Goal: Information Seeking & Learning: Learn about a topic

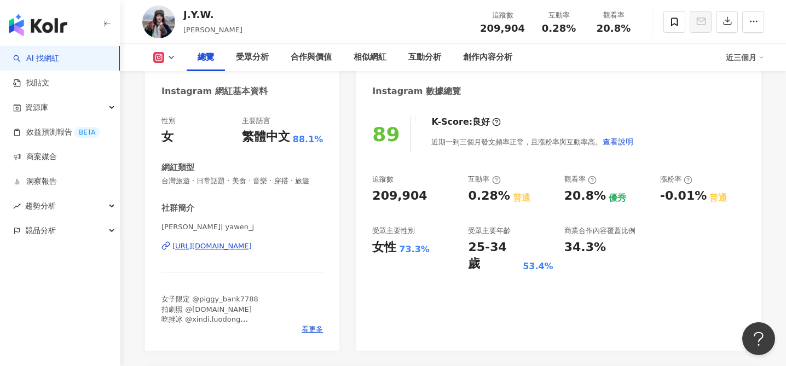
scroll to position [170, 0]
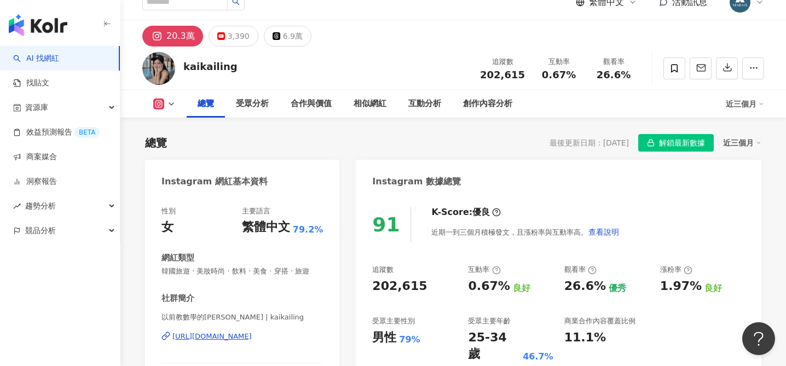
scroll to position [156, 0]
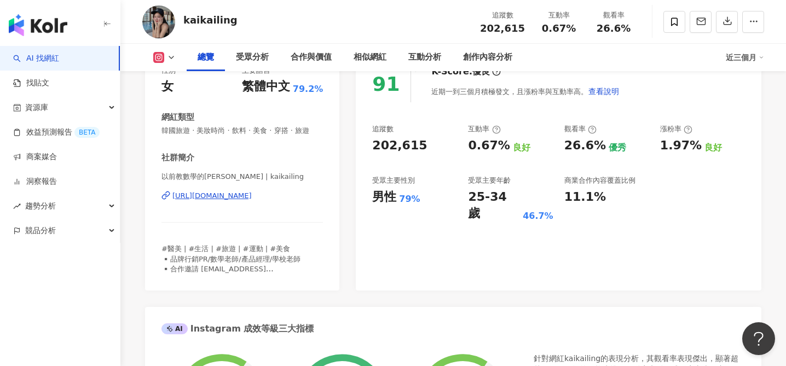
click at [252, 194] on div "https://www.instagram.com/kaikailing/" at bounding box center [211, 196] width 79 height 10
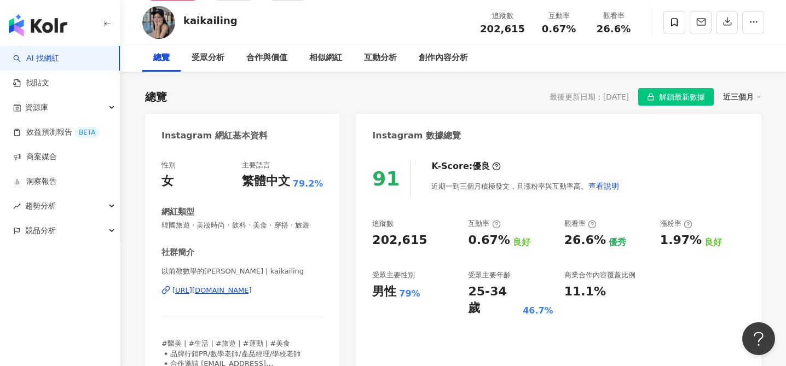
scroll to position [0, 0]
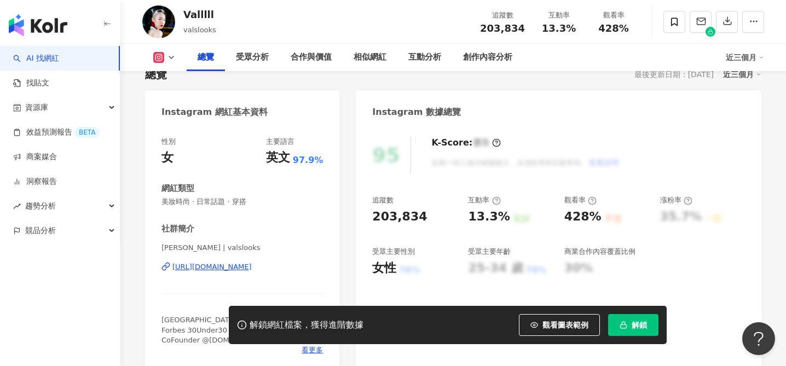
click at [229, 267] on div "https://www.instagram.com/valslooks/" at bounding box center [211, 267] width 79 height 10
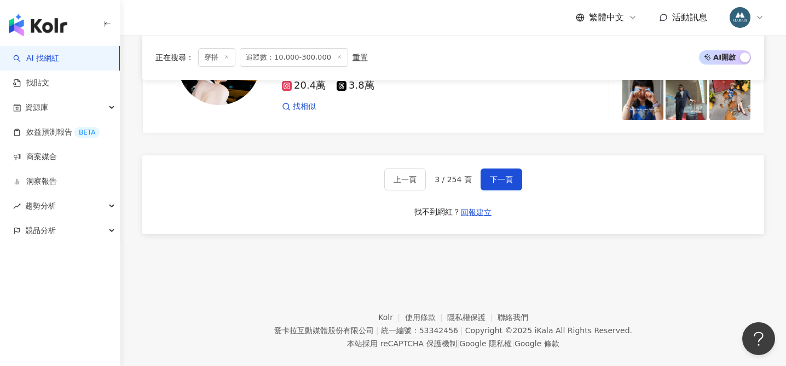
scroll to position [2134, 0]
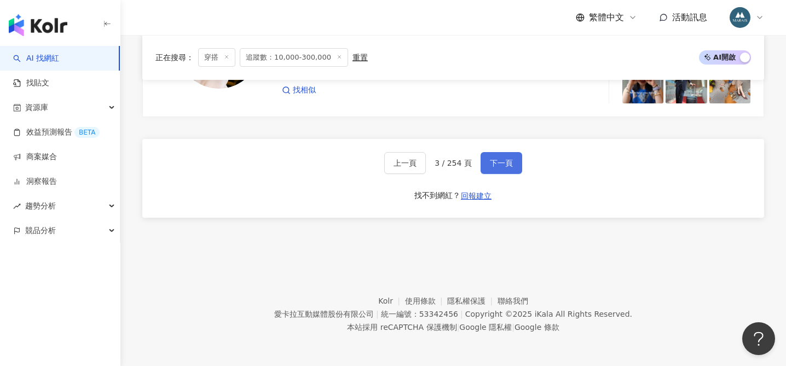
click at [508, 160] on span "下一頁" at bounding box center [501, 163] width 23 height 9
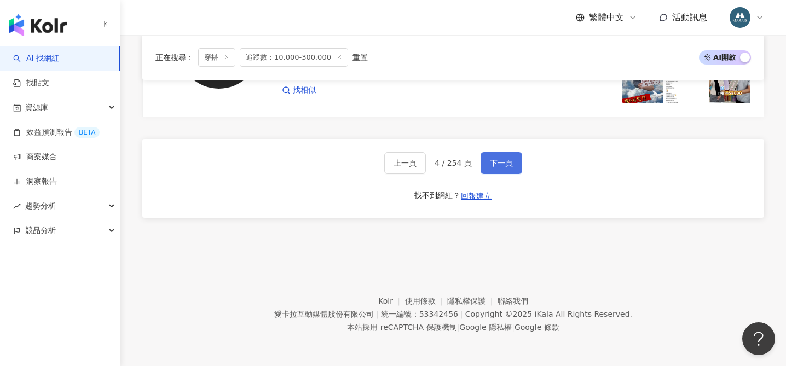
click at [498, 163] on span "下一頁" at bounding box center [501, 163] width 23 height 9
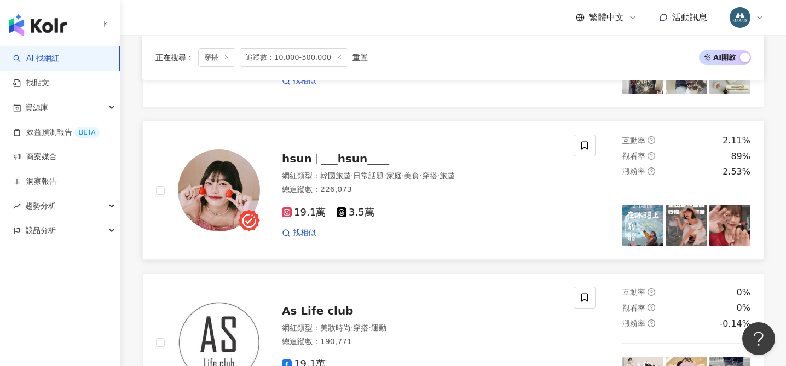
scroll to position [1123, 0]
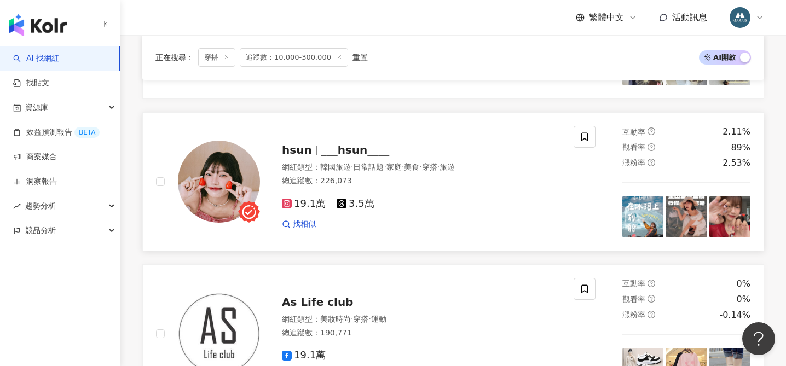
click at [333, 154] on span "___hsun____" at bounding box center [355, 149] width 68 height 13
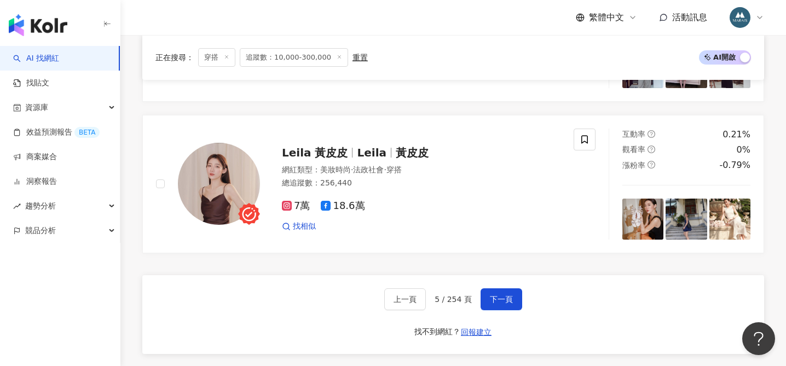
scroll to position [2030, 0]
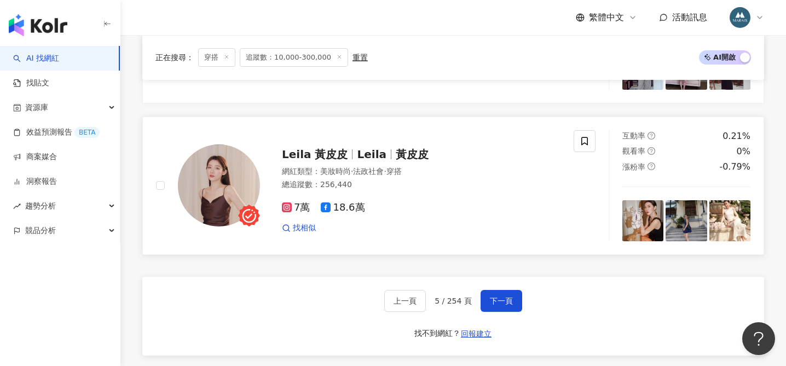
click at [343, 154] on span "Leila 黃皮皮" at bounding box center [319, 154] width 75 height 13
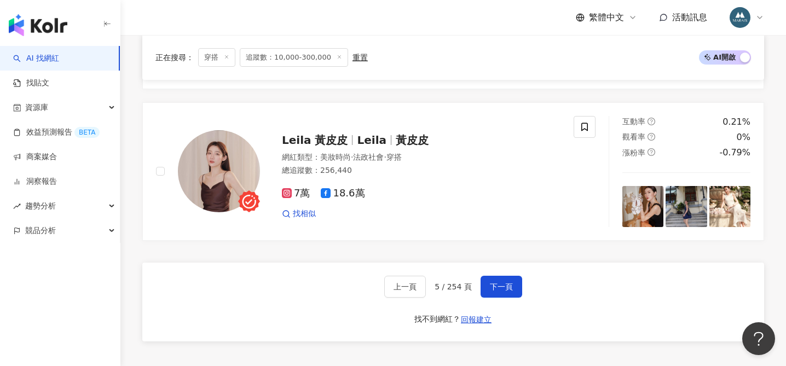
scroll to position [2027, 0]
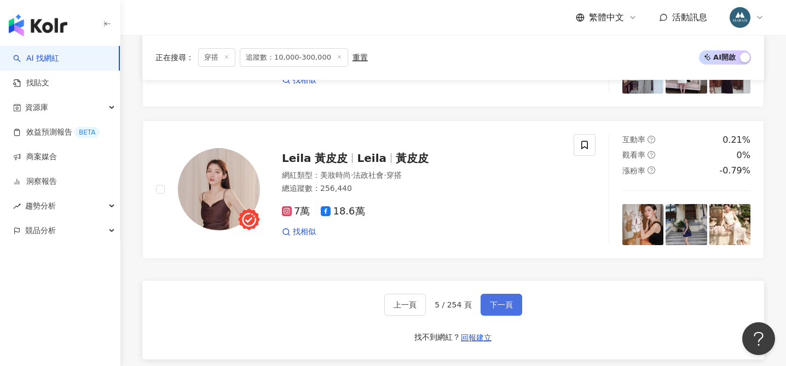
click at [499, 305] on span "下一頁" at bounding box center [501, 304] width 23 height 9
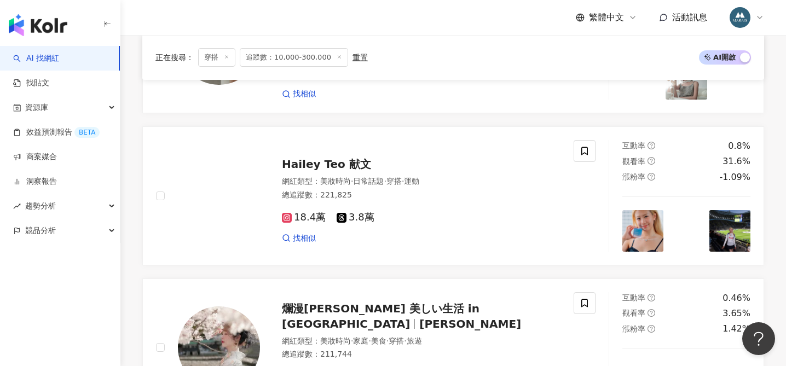
scroll to position [467, 0]
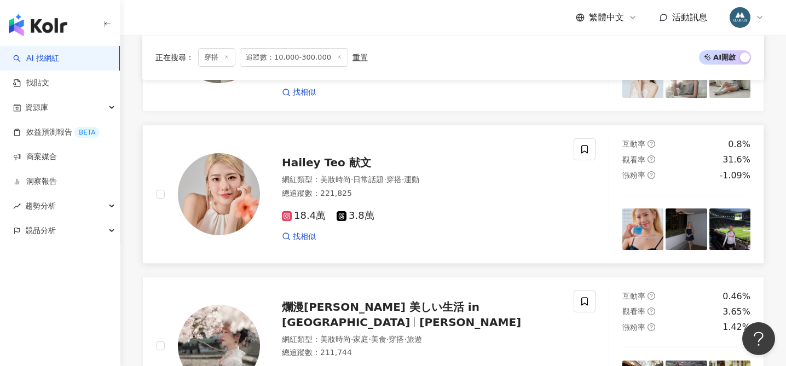
click at [332, 163] on span "Hailey Teo 献文" at bounding box center [326, 162] width 89 height 13
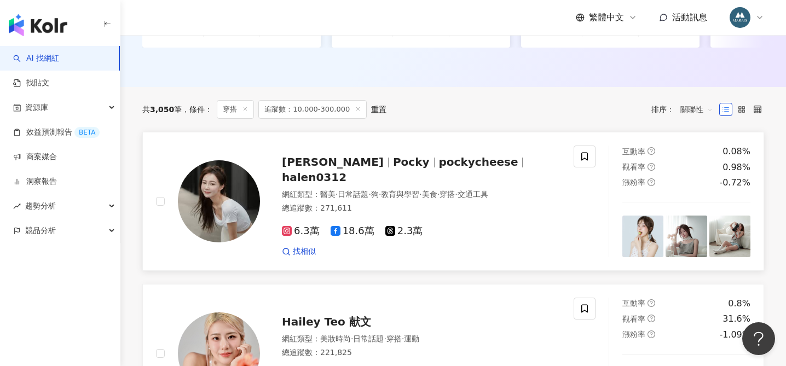
scroll to position [279, 0]
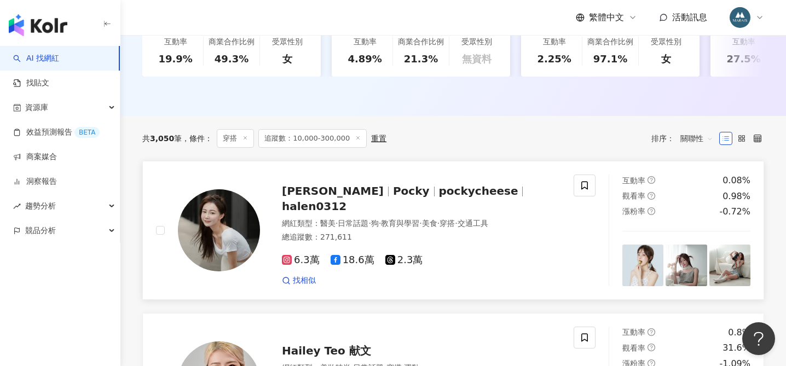
click at [439, 194] on span "pockycheese" at bounding box center [478, 190] width 79 height 13
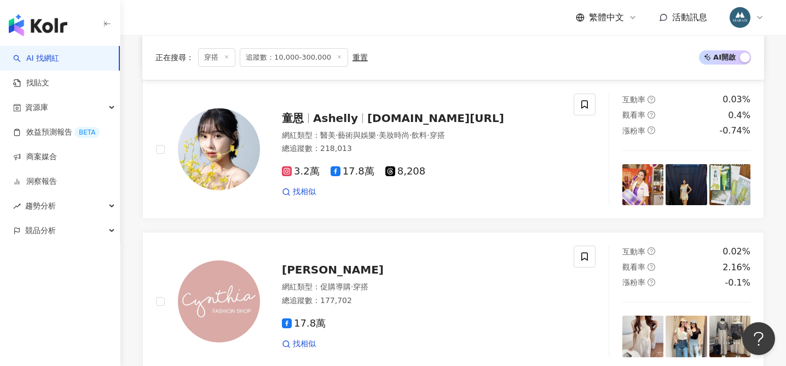
scroll to position [1274, 0]
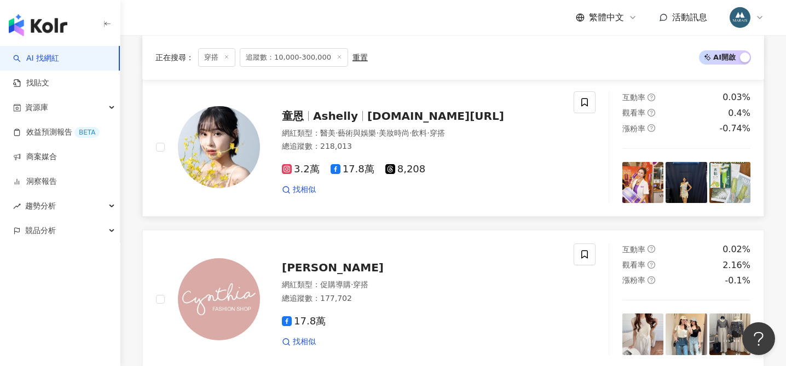
click at [393, 115] on span "童恩Ashelly.tw" at bounding box center [435, 115] width 137 height 13
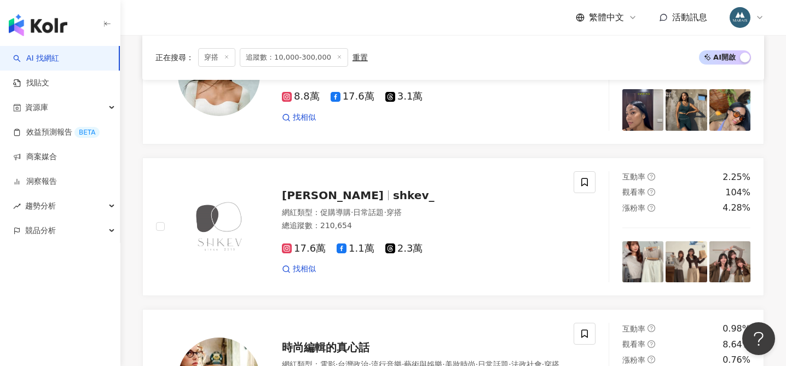
scroll to position [1559, 0]
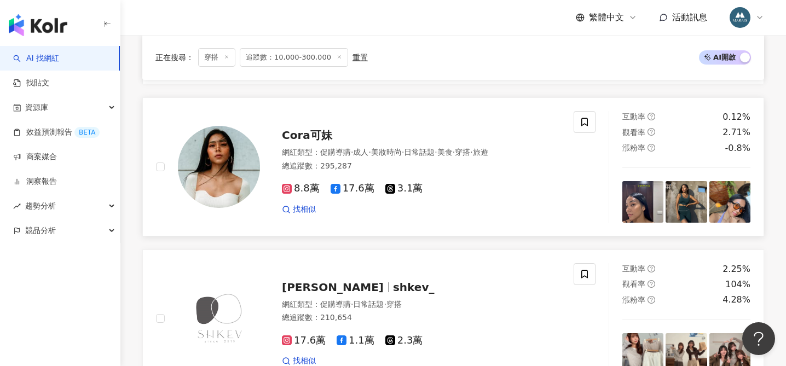
click at [309, 133] on span "Cora可妹" at bounding box center [307, 135] width 50 height 13
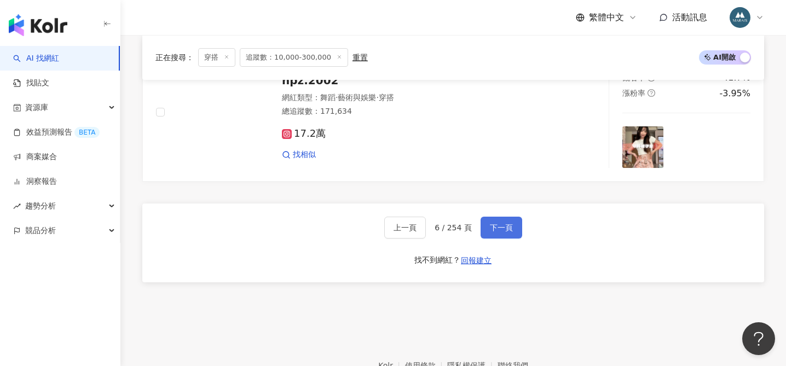
scroll to position [2037, 0]
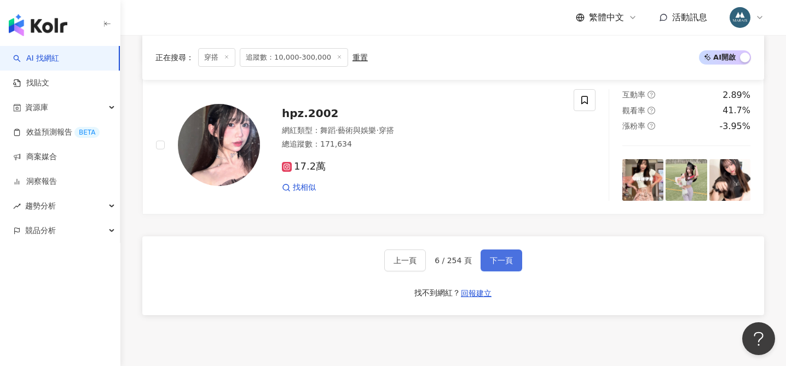
click at [500, 262] on span "下一頁" at bounding box center [501, 260] width 23 height 9
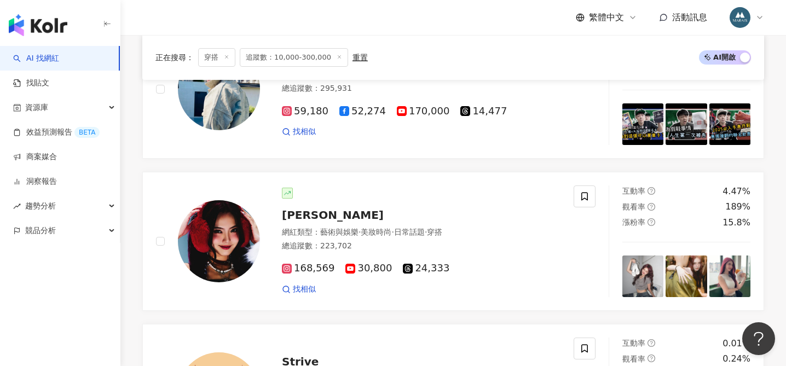
scroll to position [1388, 0]
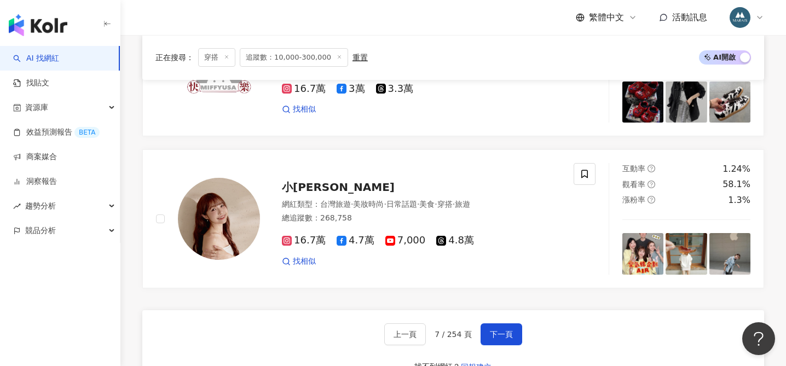
scroll to position [1970, 0]
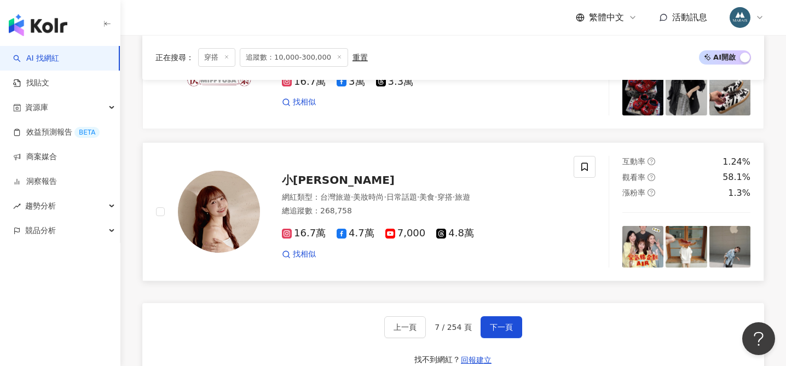
click at [332, 178] on span "小Connie愛夢遊" at bounding box center [338, 179] width 113 height 13
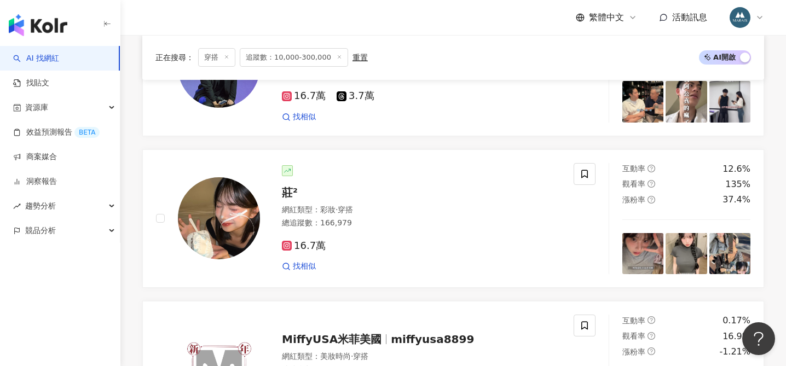
scroll to position [1625, 0]
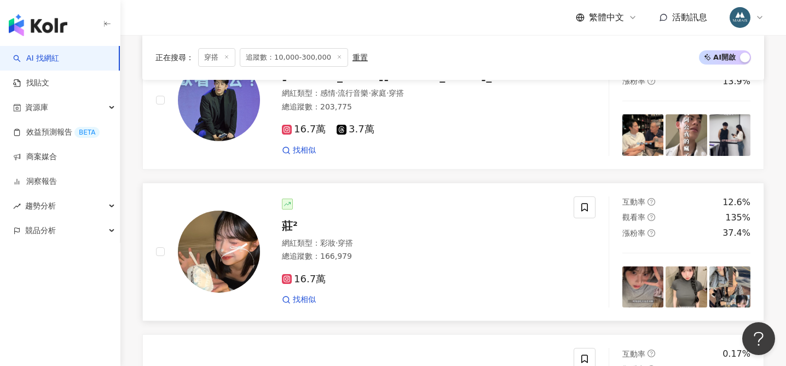
click at [290, 225] on span "莊²" at bounding box center [290, 225] width 16 height 13
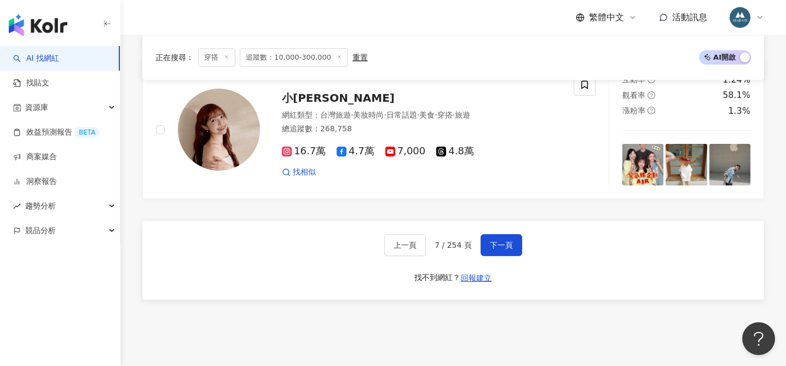
scroll to position [2038, 0]
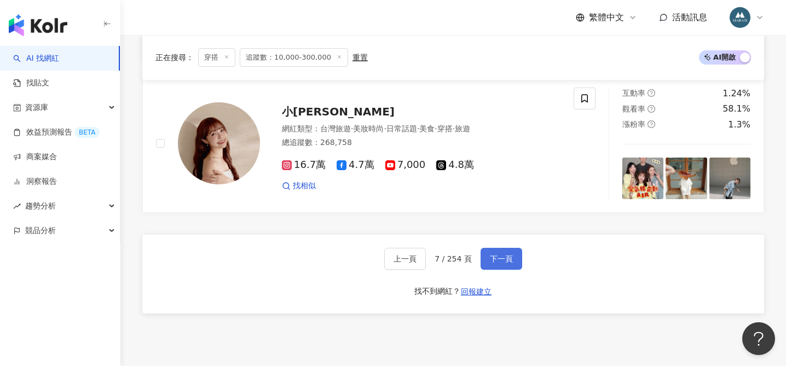
click at [506, 254] on span "下一頁" at bounding box center [501, 258] width 23 height 9
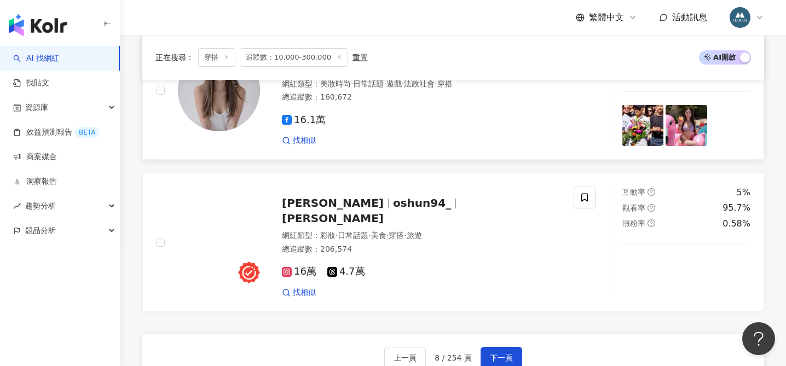
scroll to position [1964, 0]
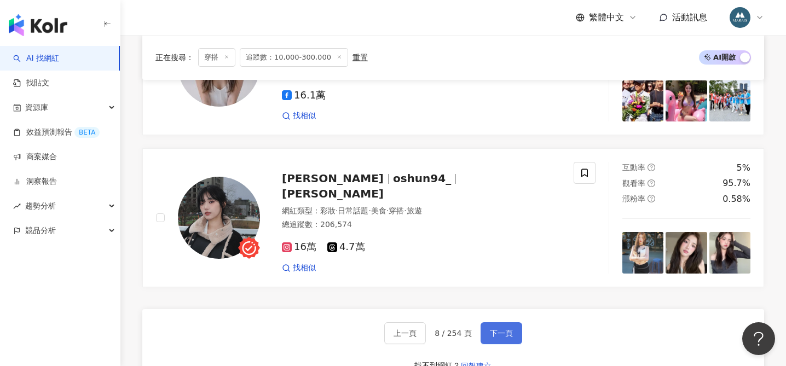
click at [499, 334] on span "下一頁" at bounding box center [501, 333] width 23 height 9
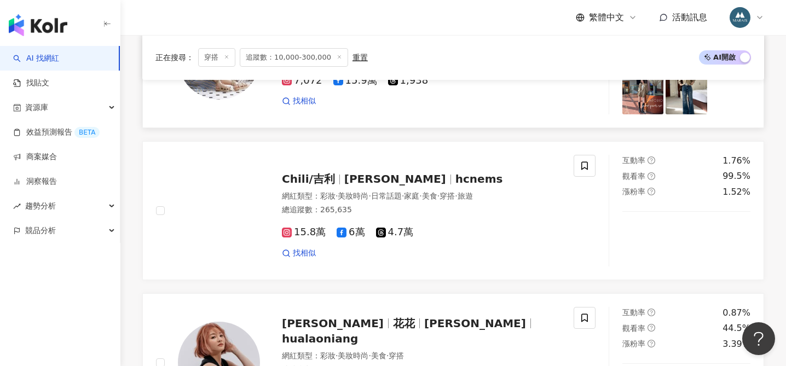
scroll to position [1122, 0]
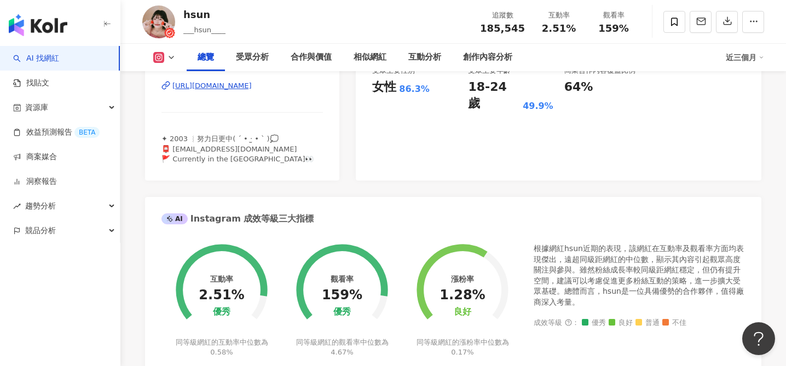
scroll to position [677, 0]
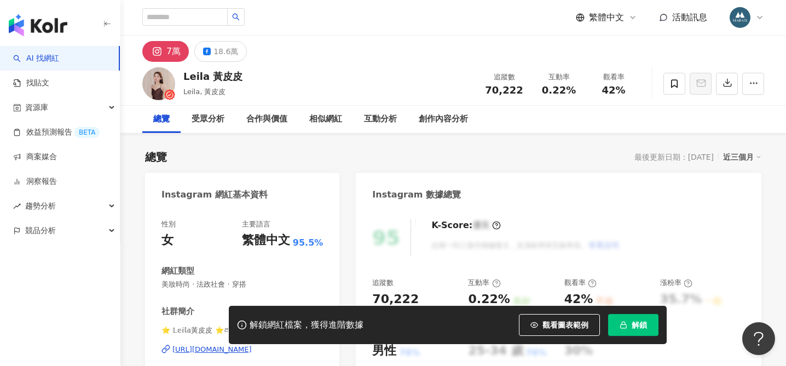
scroll to position [140, 0]
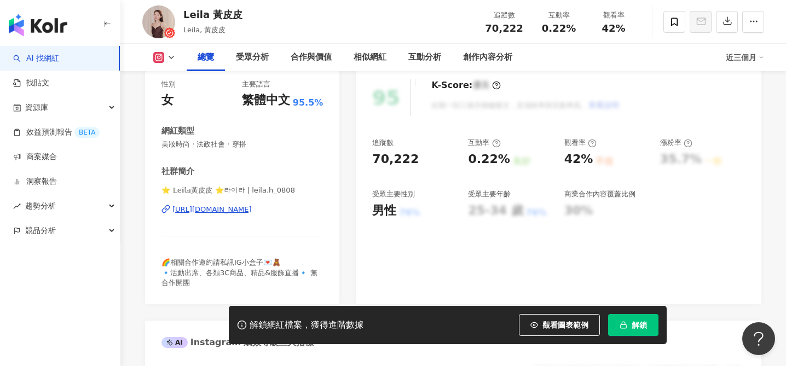
click at [251, 211] on div "https://www.instagram.com/leila.h_0808/" at bounding box center [211, 210] width 79 height 10
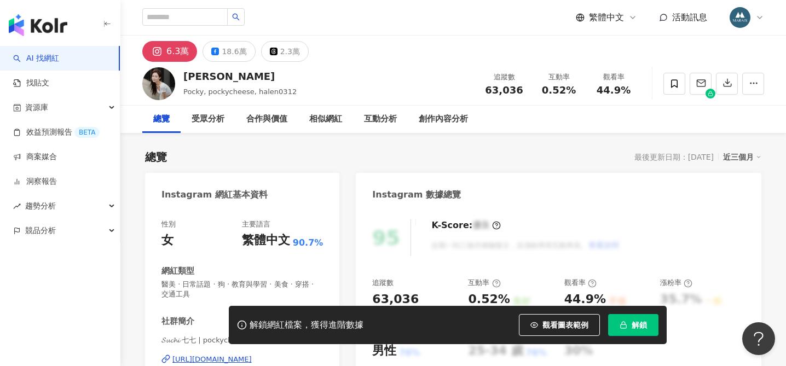
scroll to position [83, 0]
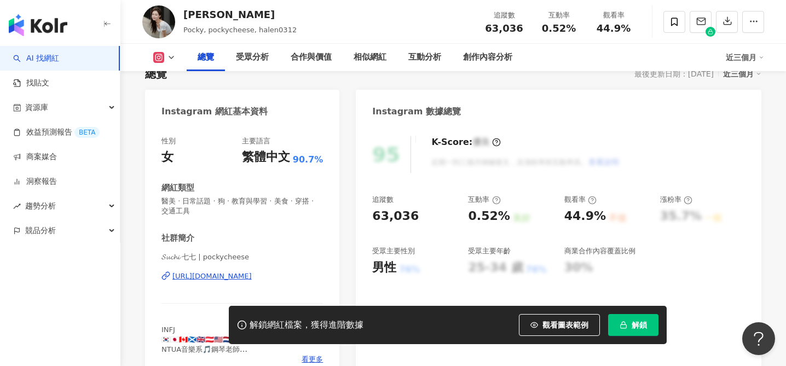
click at [245, 276] on div "https://www.instagram.com/pockycheese/" at bounding box center [211, 276] width 79 height 10
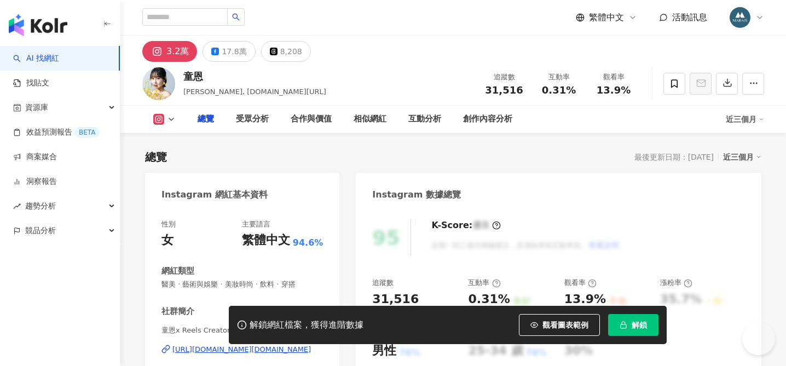
click at [239, 345] on div "[URL][DOMAIN_NAME][DOMAIN_NAME]" at bounding box center [241, 350] width 138 height 10
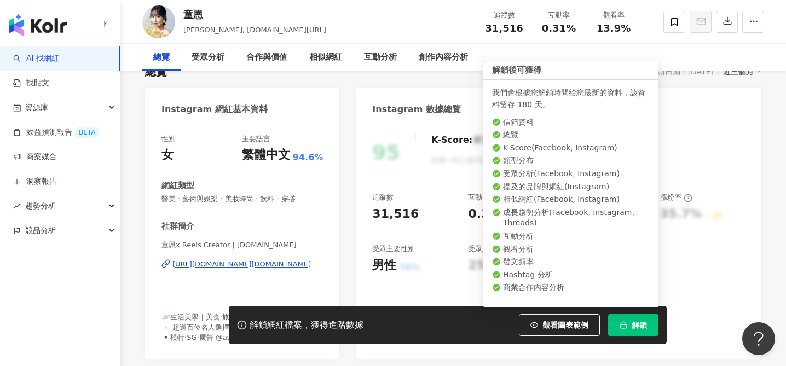
click at [643, 319] on button "解鎖" at bounding box center [633, 325] width 50 height 22
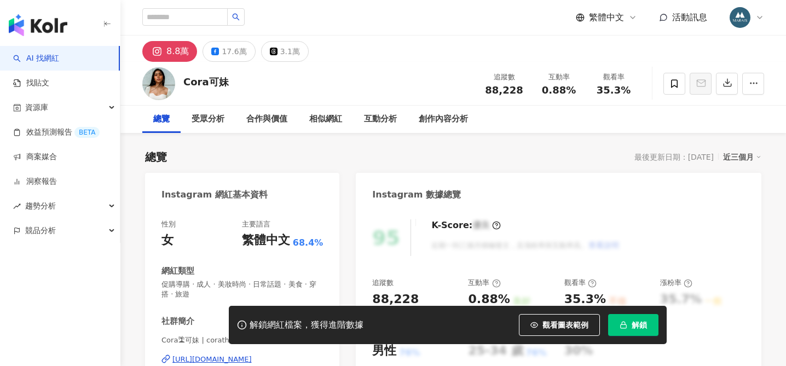
click at [215, 355] on div "[URL][DOMAIN_NAME]" at bounding box center [211, 360] width 79 height 10
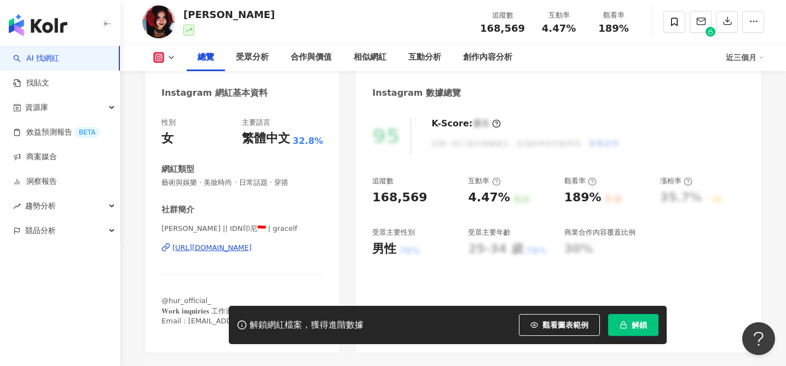
click at [229, 247] on div "https://www.instagram.com/gracelf/" at bounding box center [211, 248] width 79 height 10
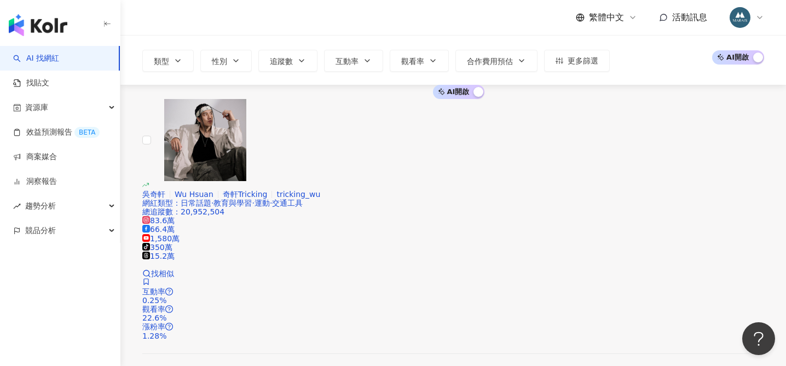
scroll to position [230, 0]
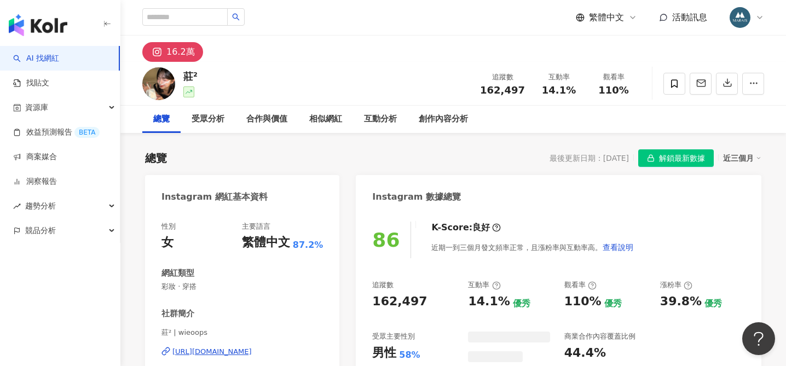
click at [251, 347] on div "[URL][DOMAIN_NAME]" at bounding box center [211, 352] width 79 height 10
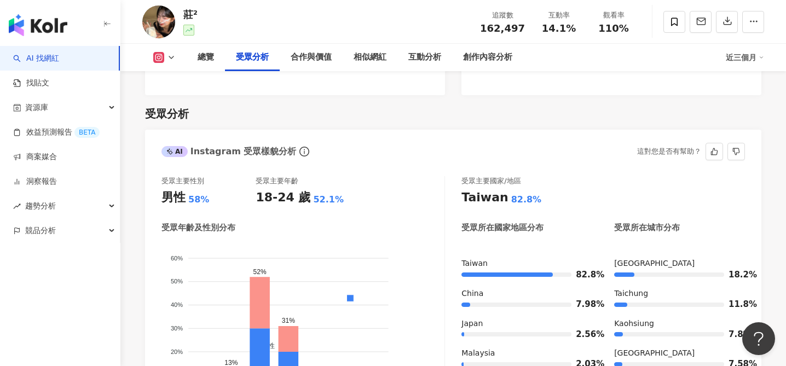
scroll to position [916, 0]
